Goal: Information Seeking & Learning: Learn about a topic

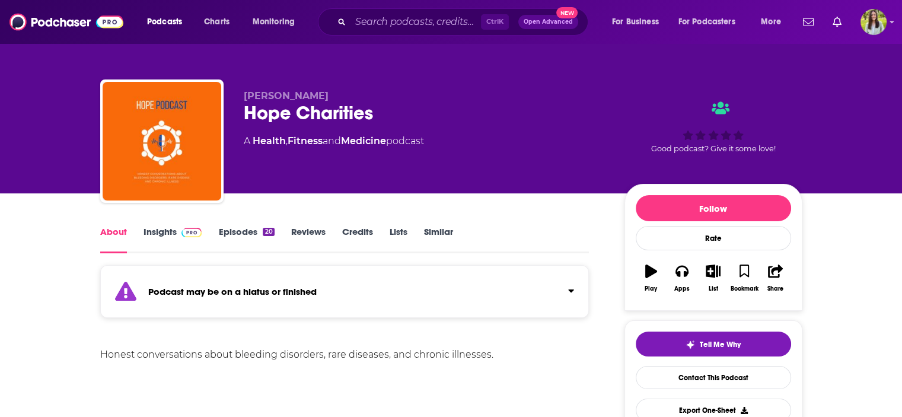
click at [190, 234] on img at bounding box center [191, 232] width 21 height 9
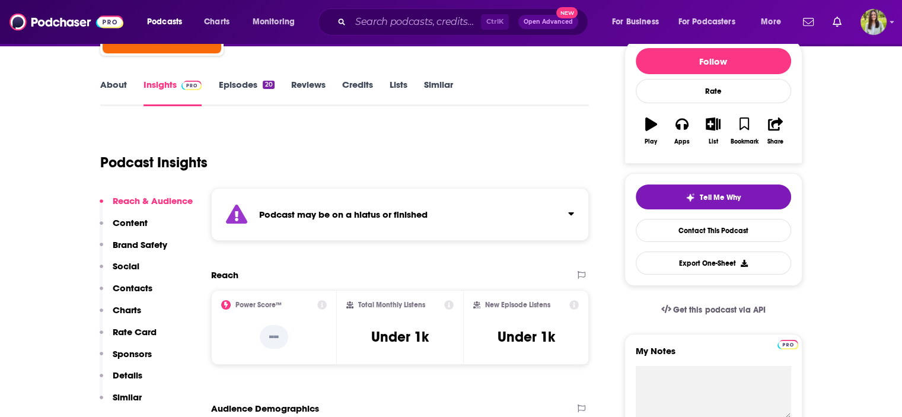
scroll to position [59, 0]
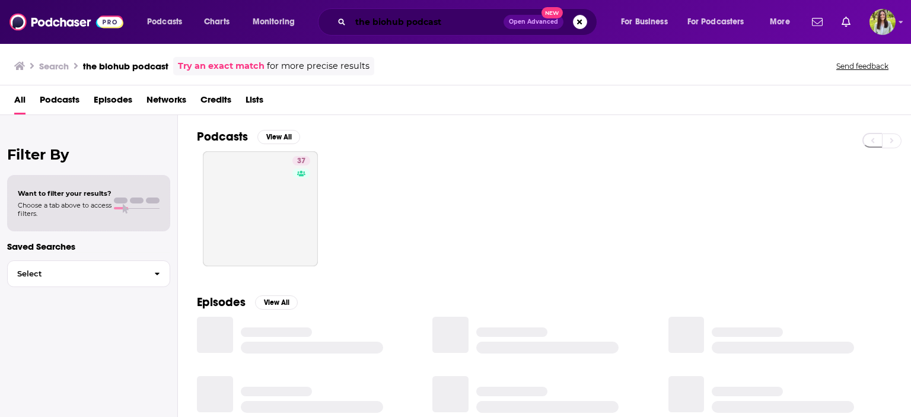
click at [418, 24] on input "the biohub podcast" at bounding box center [426, 21] width 153 height 19
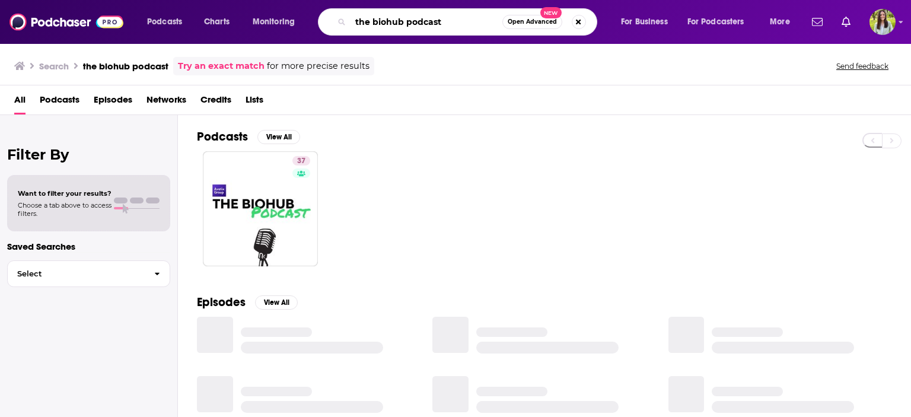
click at [418, 24] on input "the biohub podcast" at bounding box center [426, 21] width 152 height 19
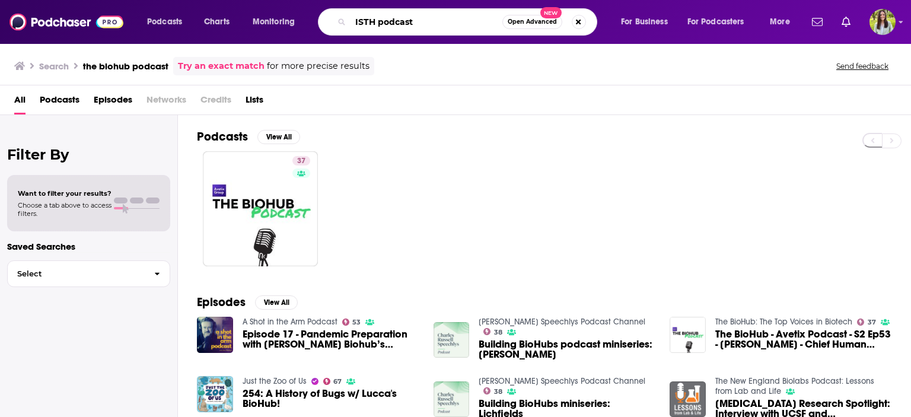
type input "ISTH podcast"
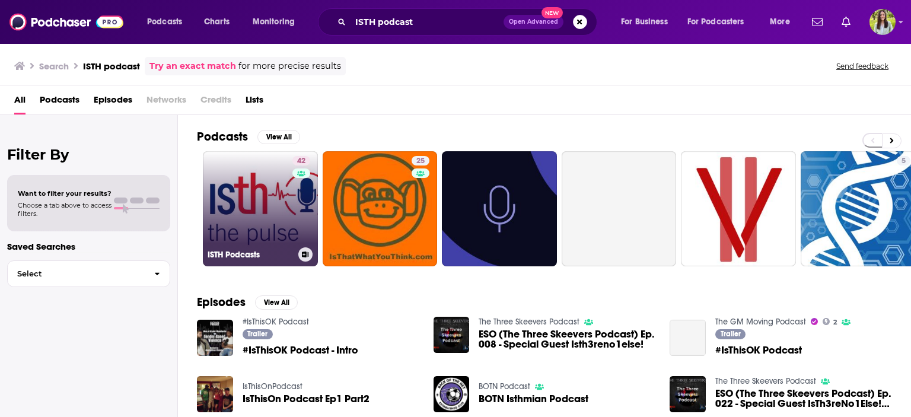
click at [254, 199] on link "42 ISTH Podcasts" at bounding box center [260, 208] width 115 height 115
